Goal: Find specific page/section: Find specific page/section

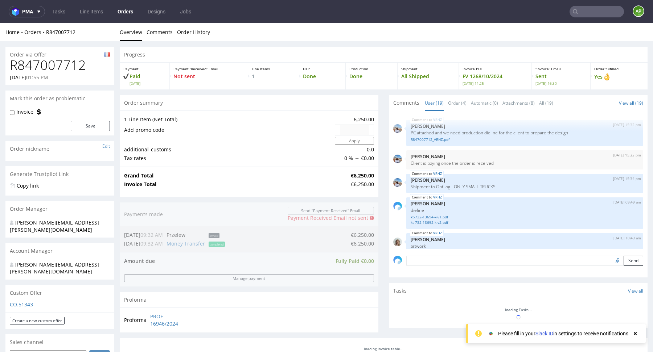
click at [585, 9] on input "text" at bounding box center [596, 12] width 54 height 12
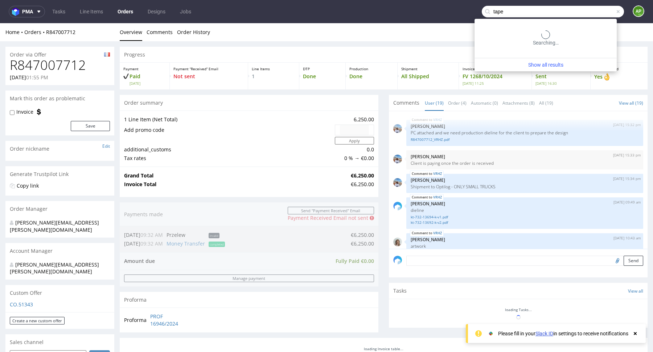
type input "tape"
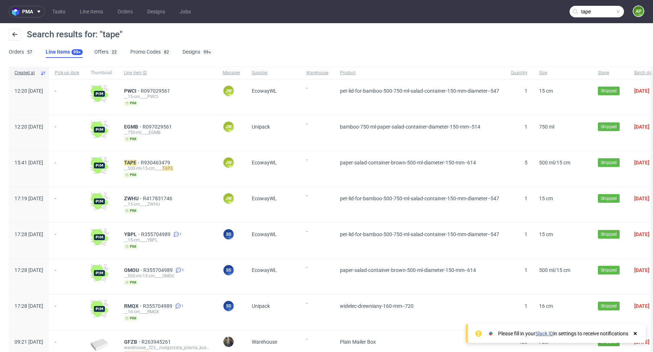
click at [589, 8] on input "tape" at bounding box center [596, 12] width 54 height 12
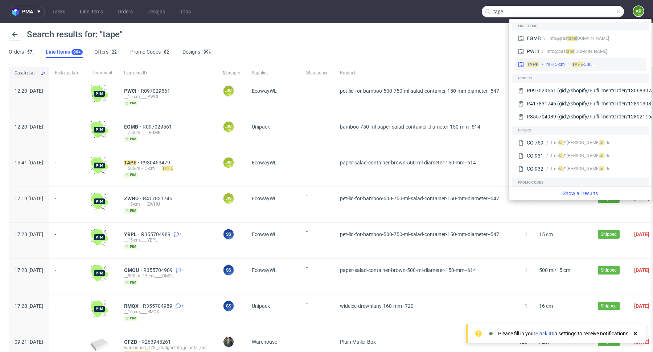
click at [546, 69] on div "TAPE __500-ml-15-cm____ TAPE" at bounding box center [580, 64] width 131 height 13
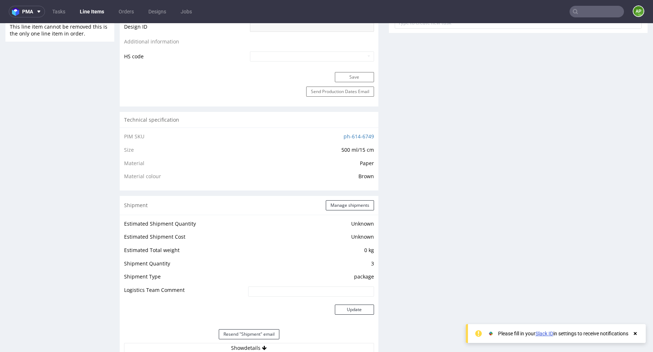
scroll to position [247, 0]
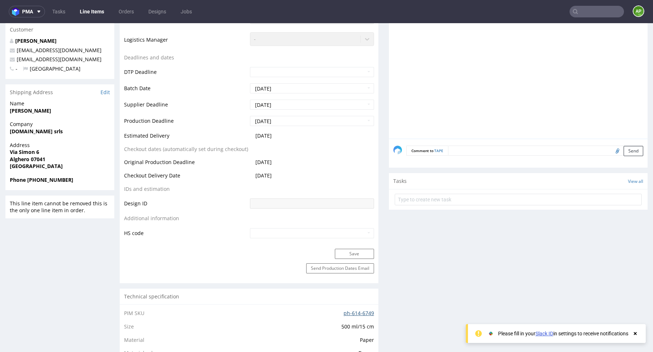
click at [349, 314] on link "ph-614-6749" at bounding box center [358, 313] width 30 height 7
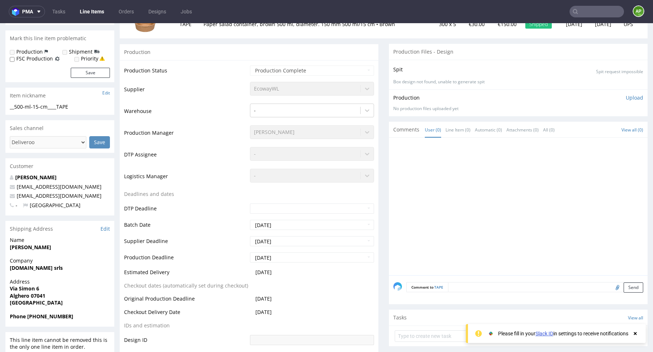
scroll to position [106, 0]
